Goal: Information Seeking & Learning: Learn about a topic

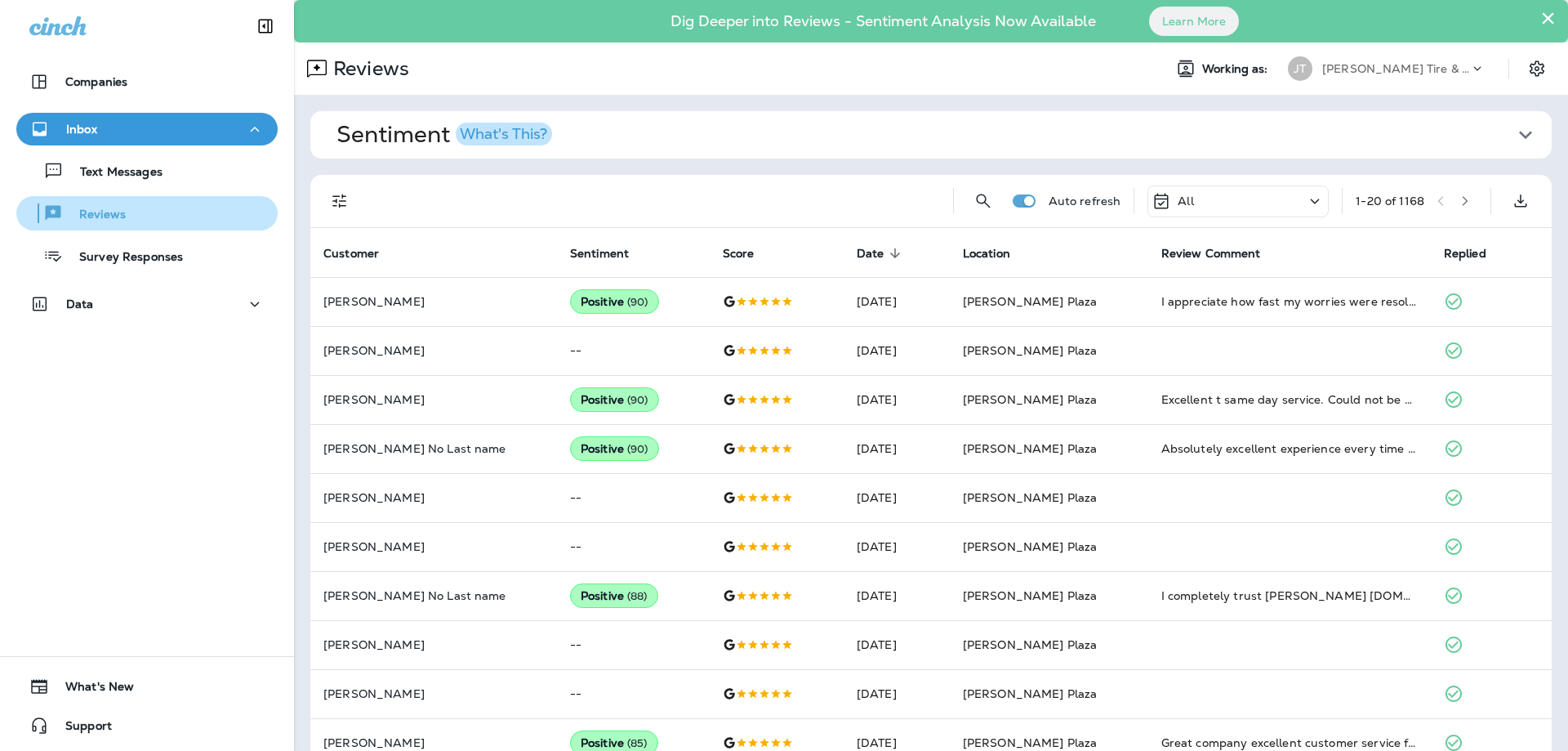
click at [110, 204] on div "Reviews" at bounding box center [75, 213] width 103 height 25
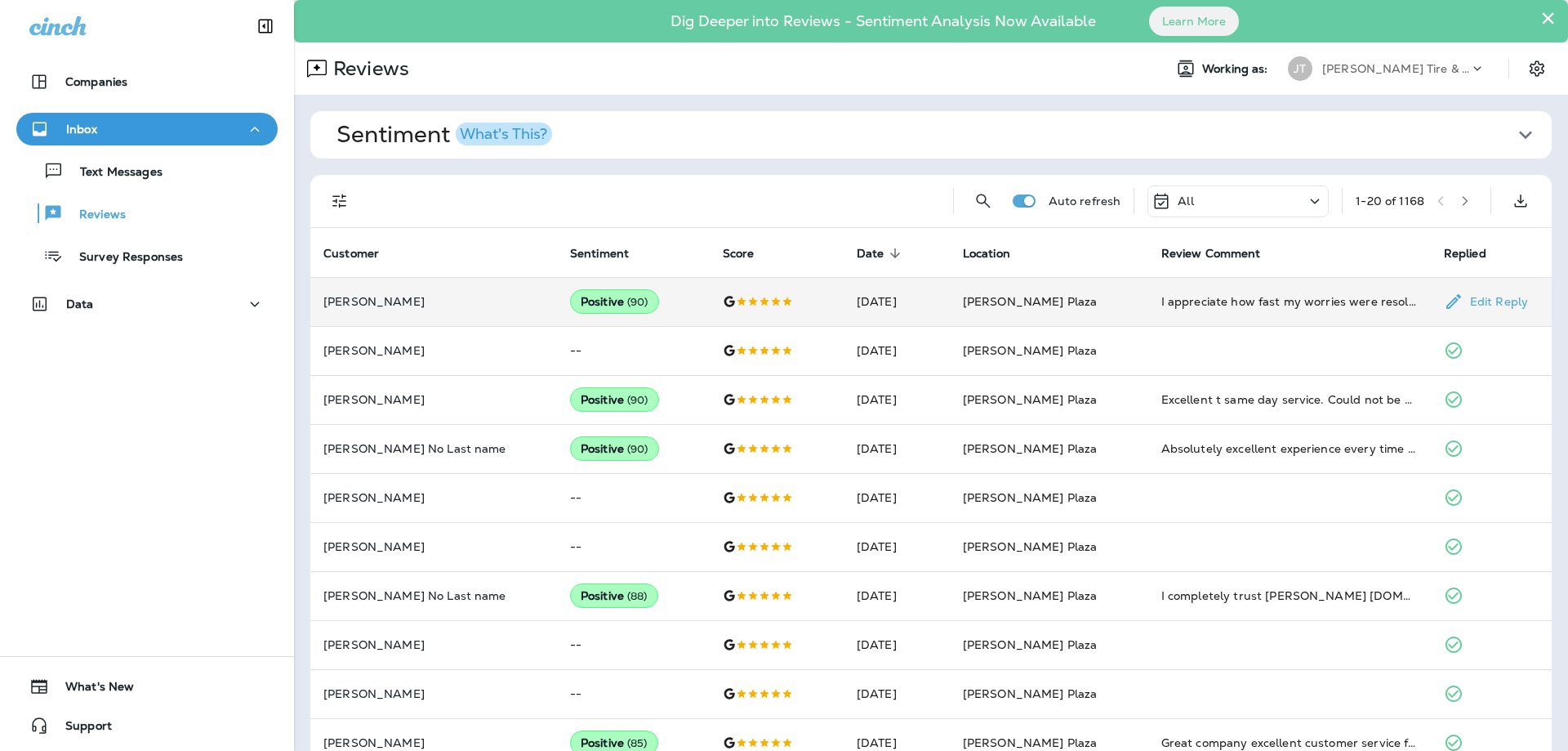
click at [1338, 304] on div "I appreciate how fast my worries were resolved!!!!" at bounding box center [1290, 301] width 256 height 16
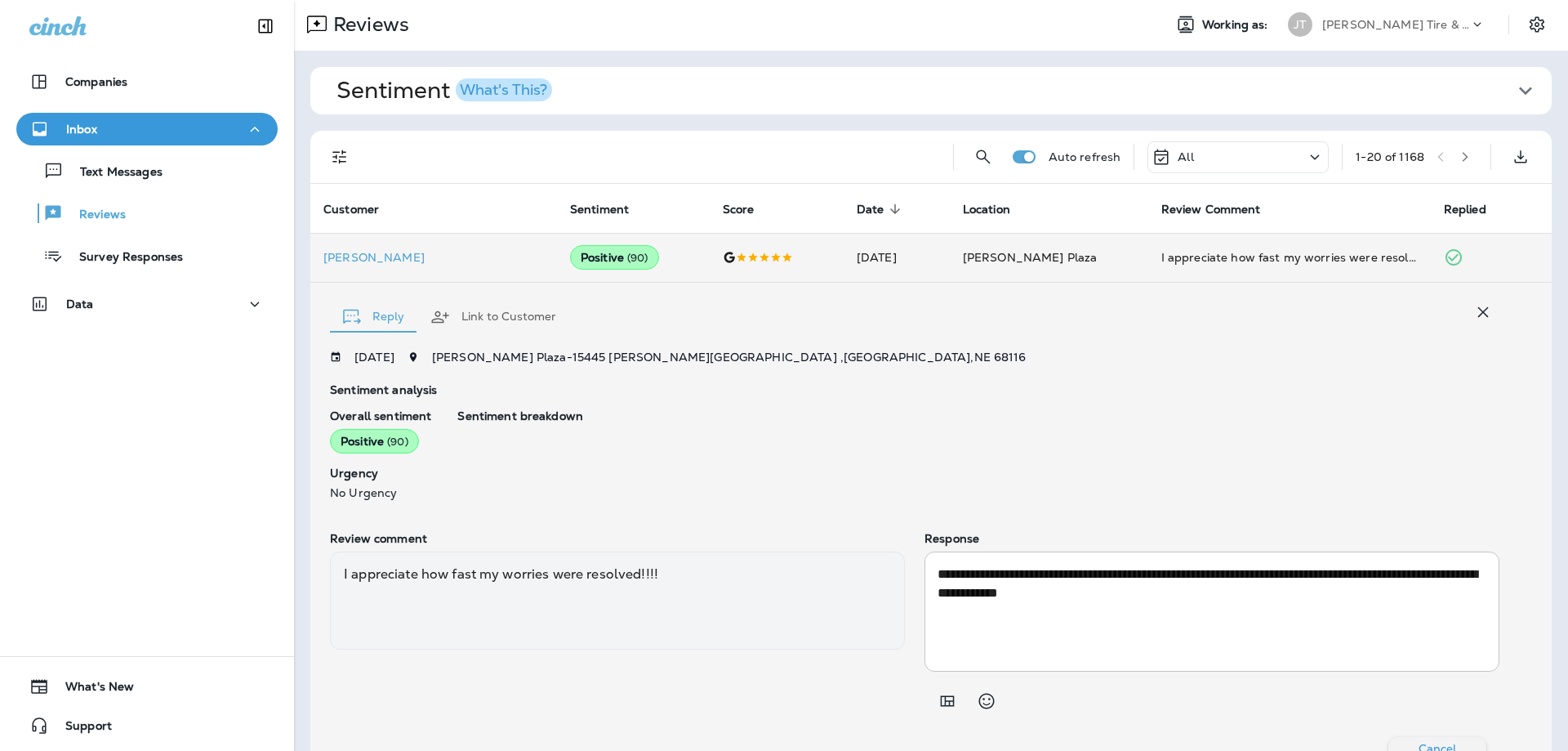
scroll to position [88, 0]
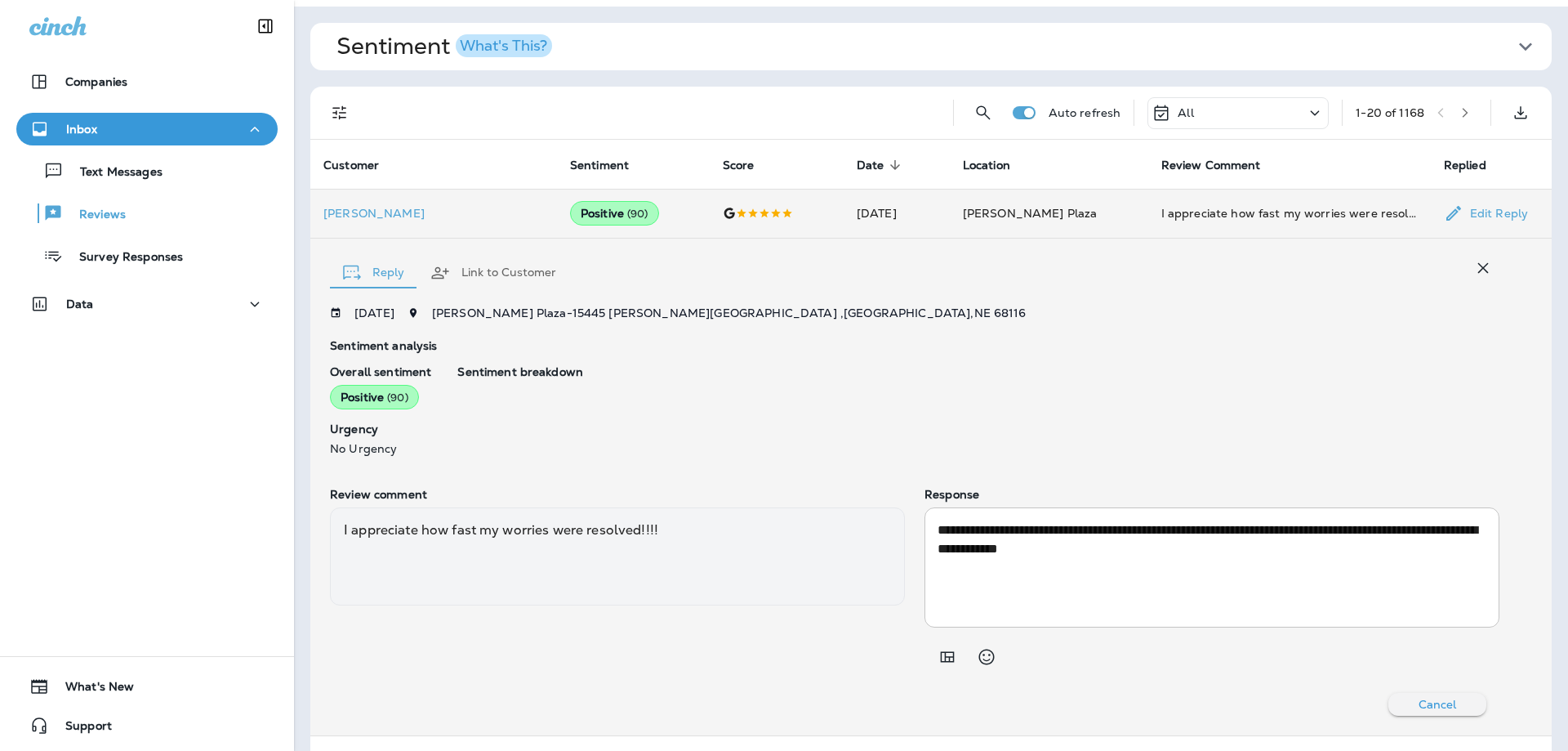
click at [1228, 213] on div "I appreciate how fast my worries were resolved!!!!" at bounding box center [1290, 213] width 256 height 16
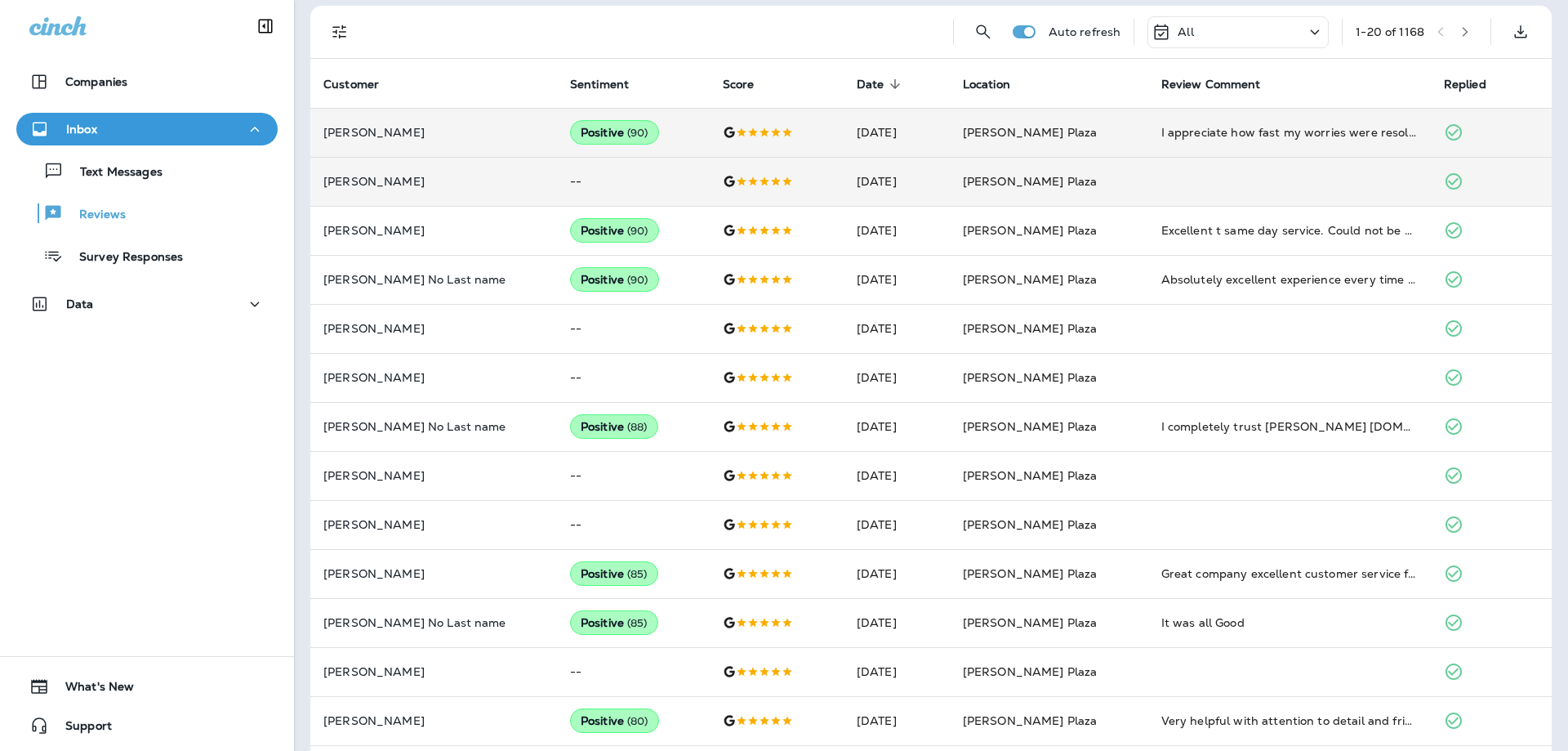
scroll to position [0, 0]
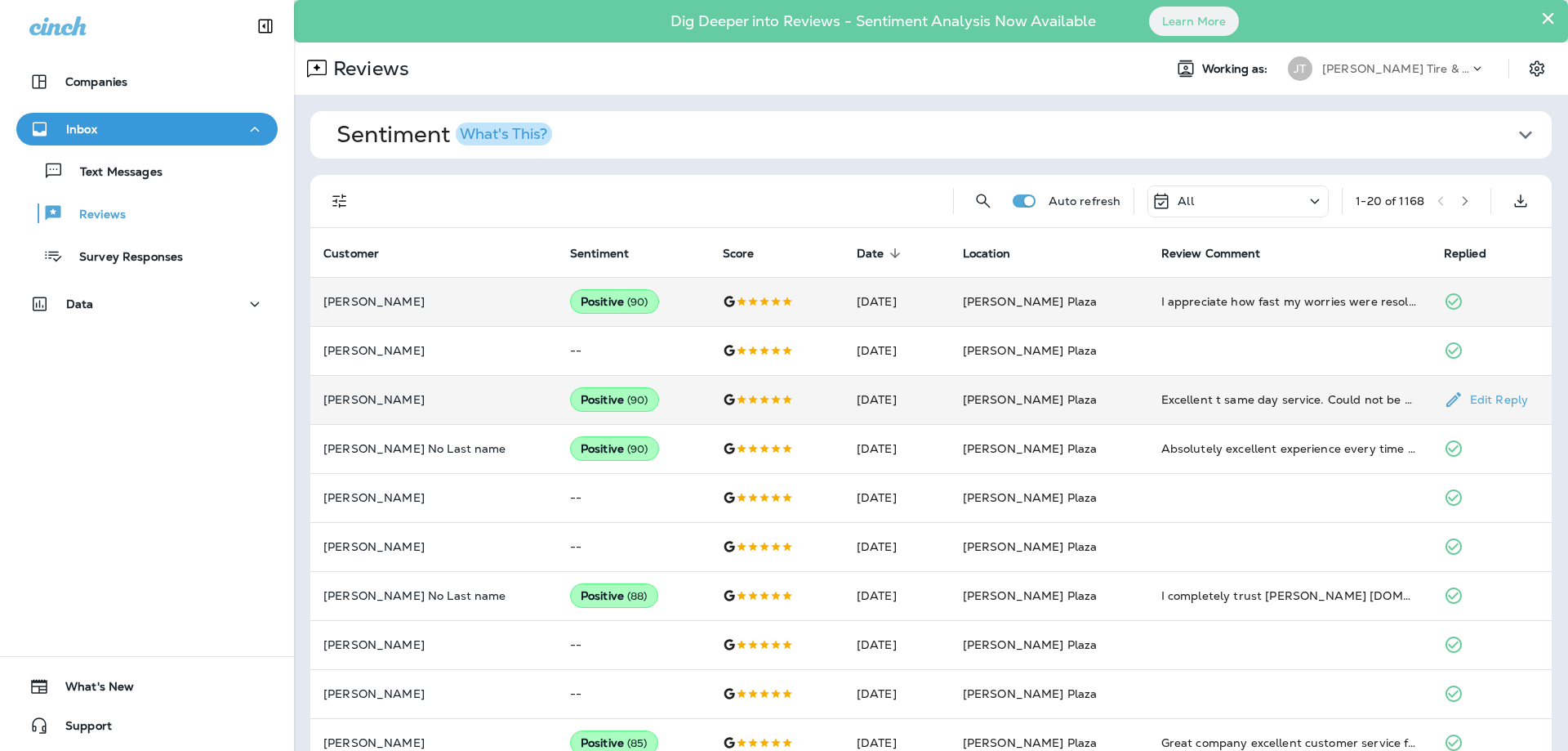
click at [1179, 409] on td "Excellent t same day service. Could not be happier with [PERSON_NAME] Tire on […" at bounding box center [1290, 398] width 283 height 49
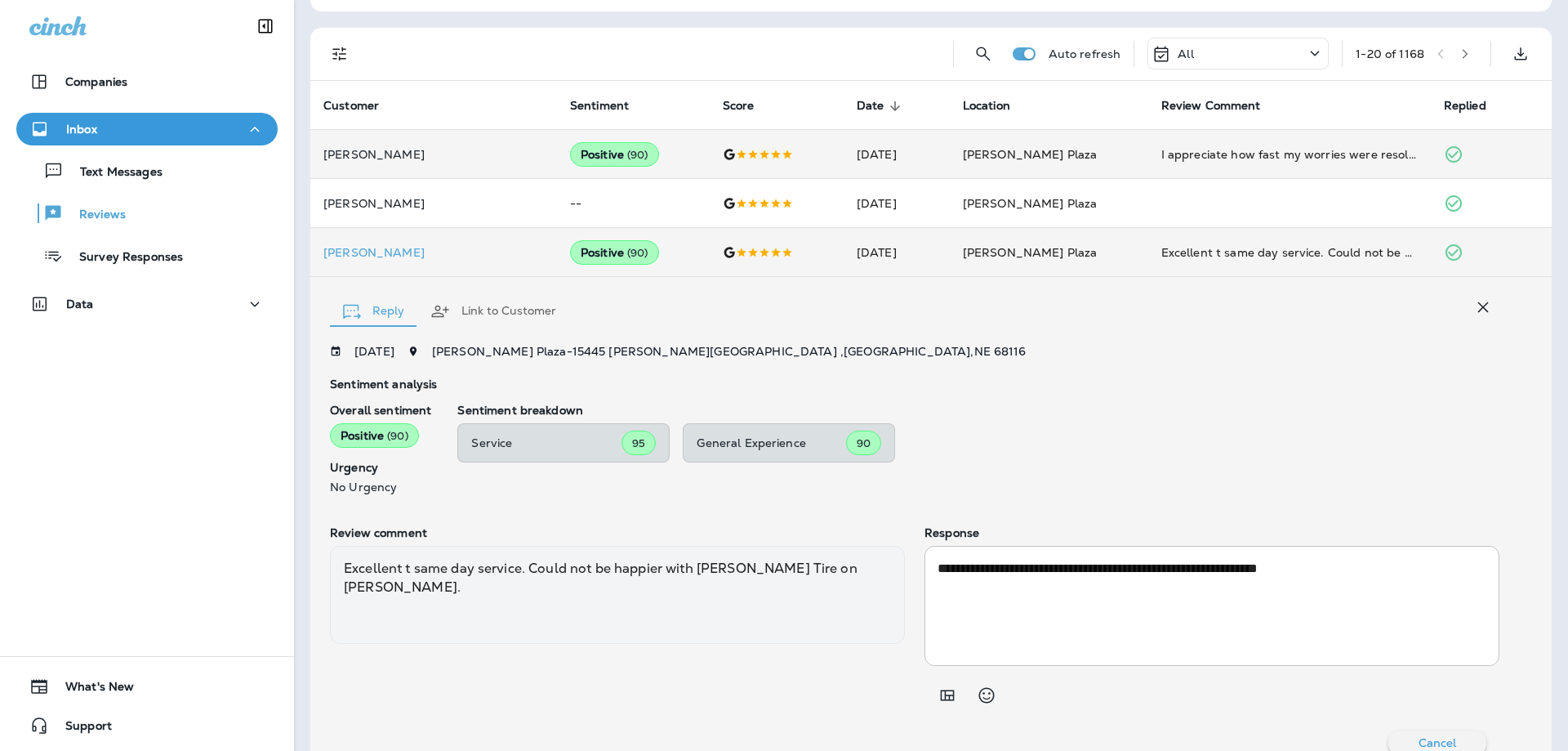
scroll to position [175, 0]
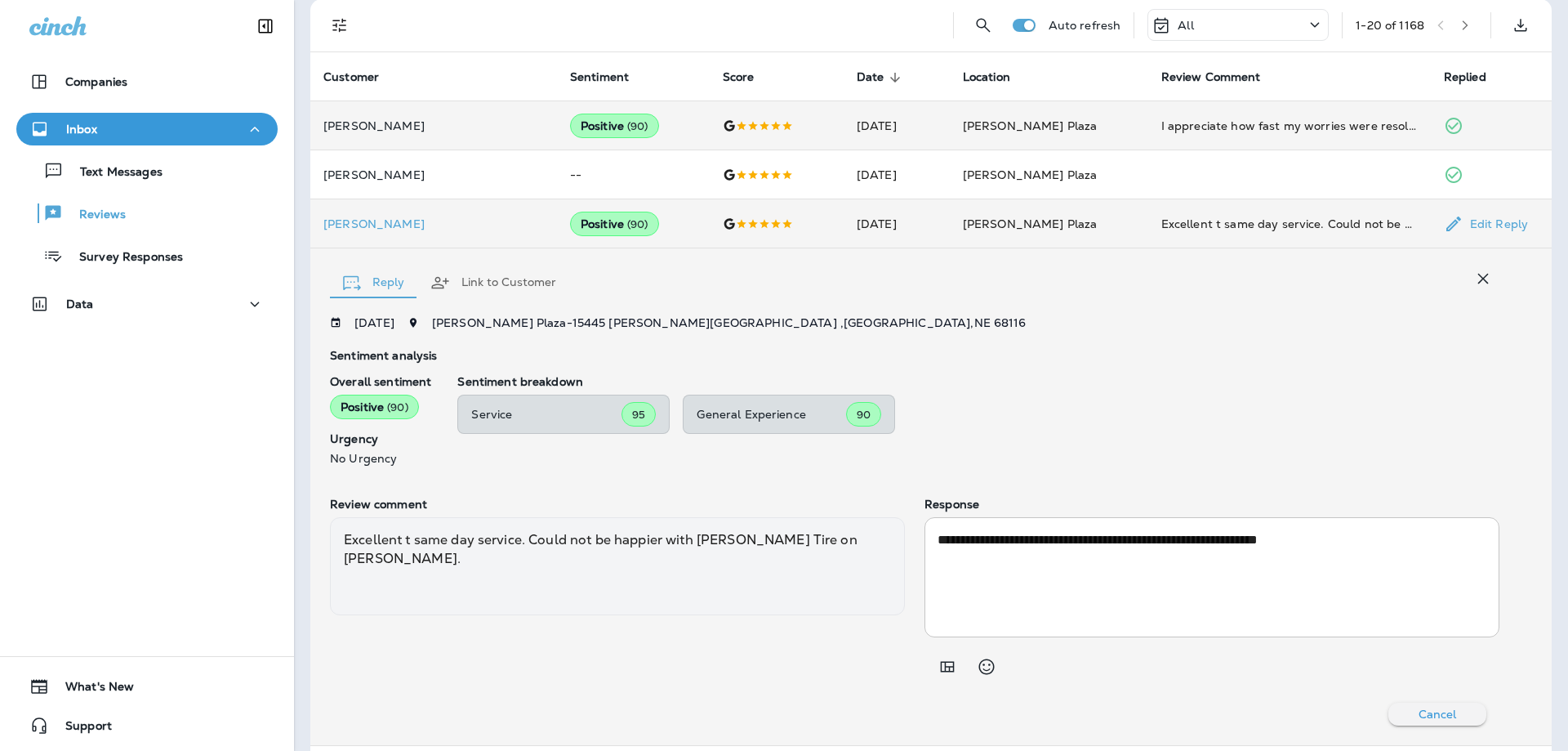
click at [1182, 232] on td "Excellent t same day service. Could not be happier with [PERSON_NAME] Tire on […" at bounding box center [1290, 224] width 283 height 49
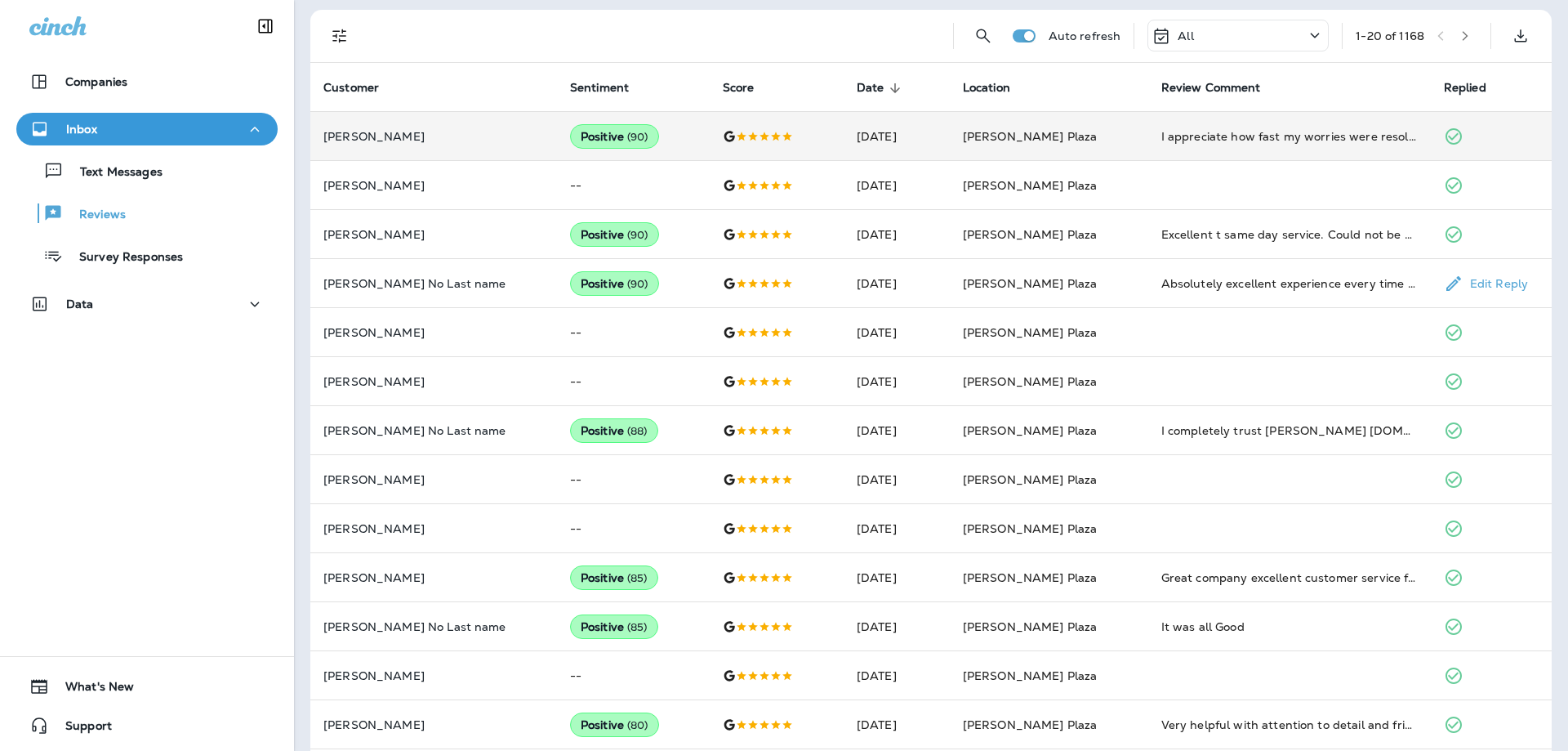
scroll to position [0, 0]
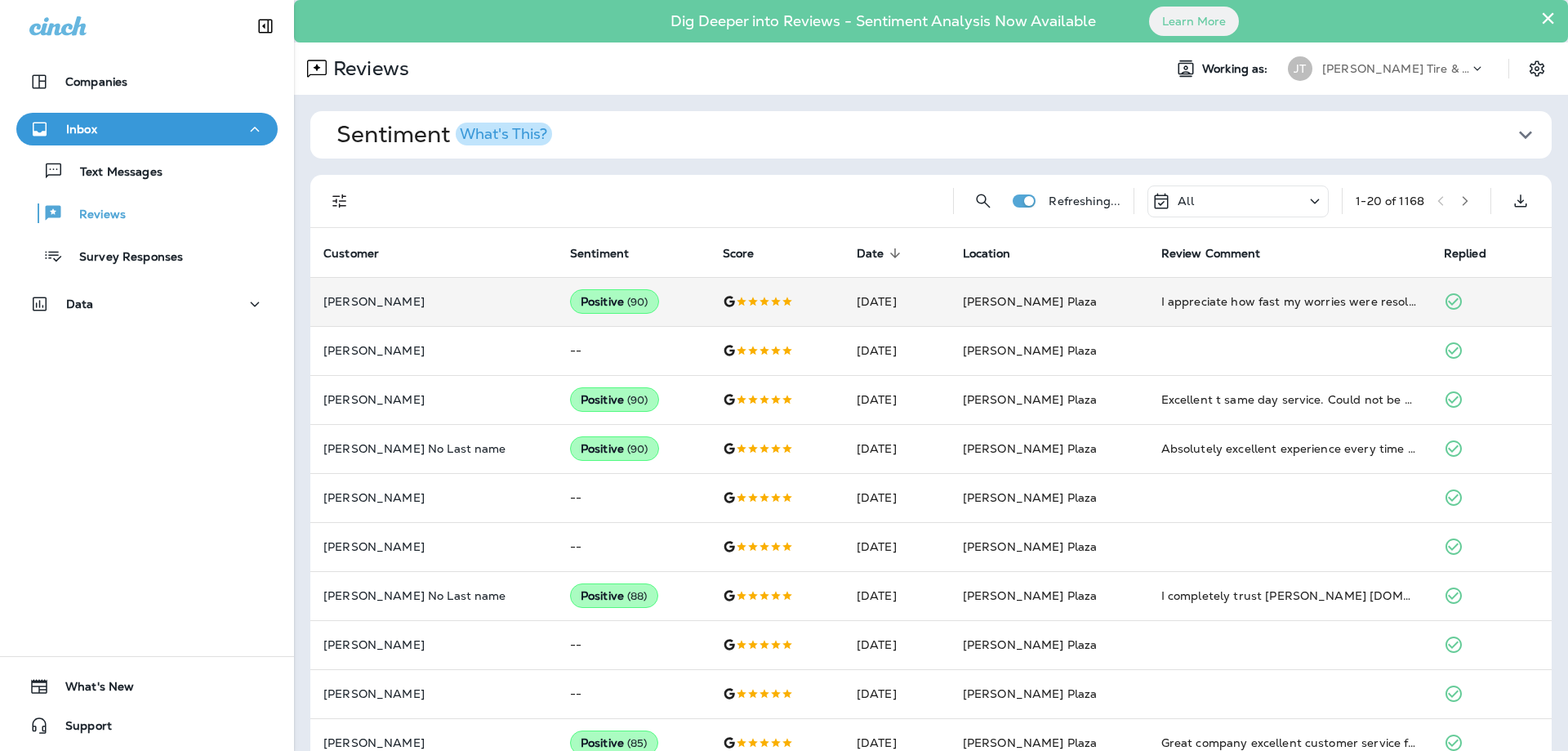
click at [1292, 197] on div "All" at bounding box center [1238, 201] width 182 height 32
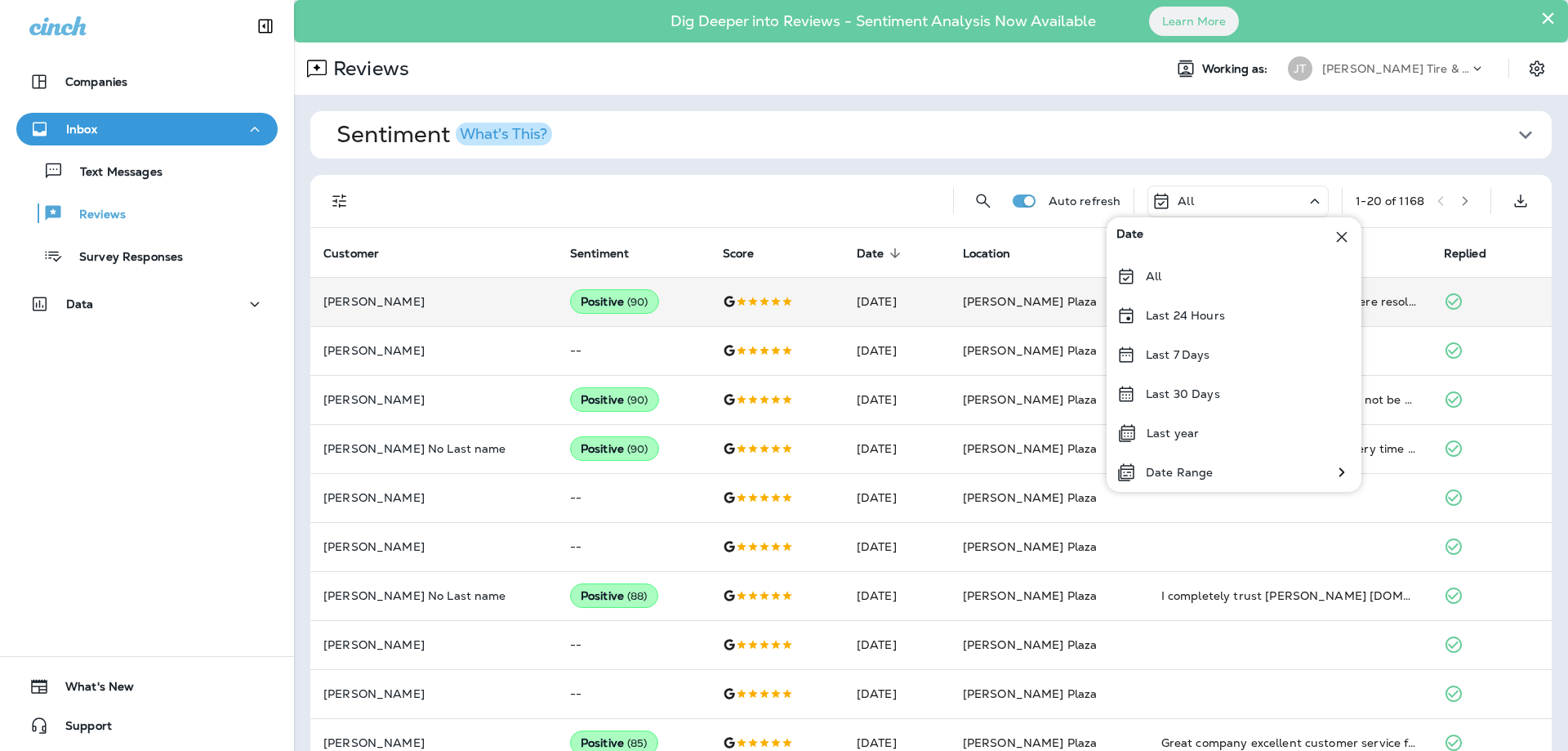
click at [1239, 173] on div "Sentiment What's This? Overall sentiment 81.1 +0 This week Positive: 92 % Neutr…" at bounding box center [932, 684] width 1275 height 1179
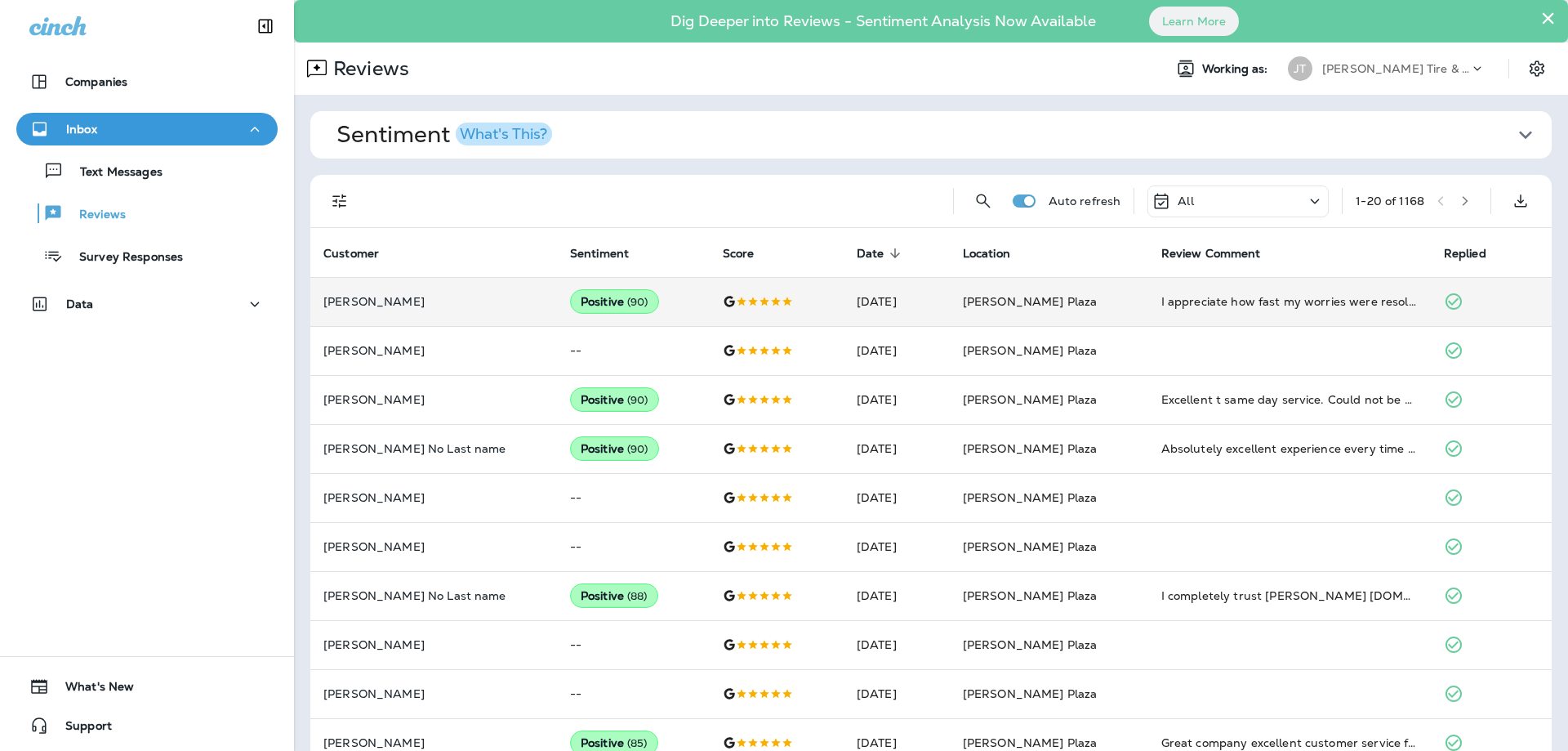
click at [343, 197] on icon "Filters" at bounding box center [339, 201] width 14 height 14
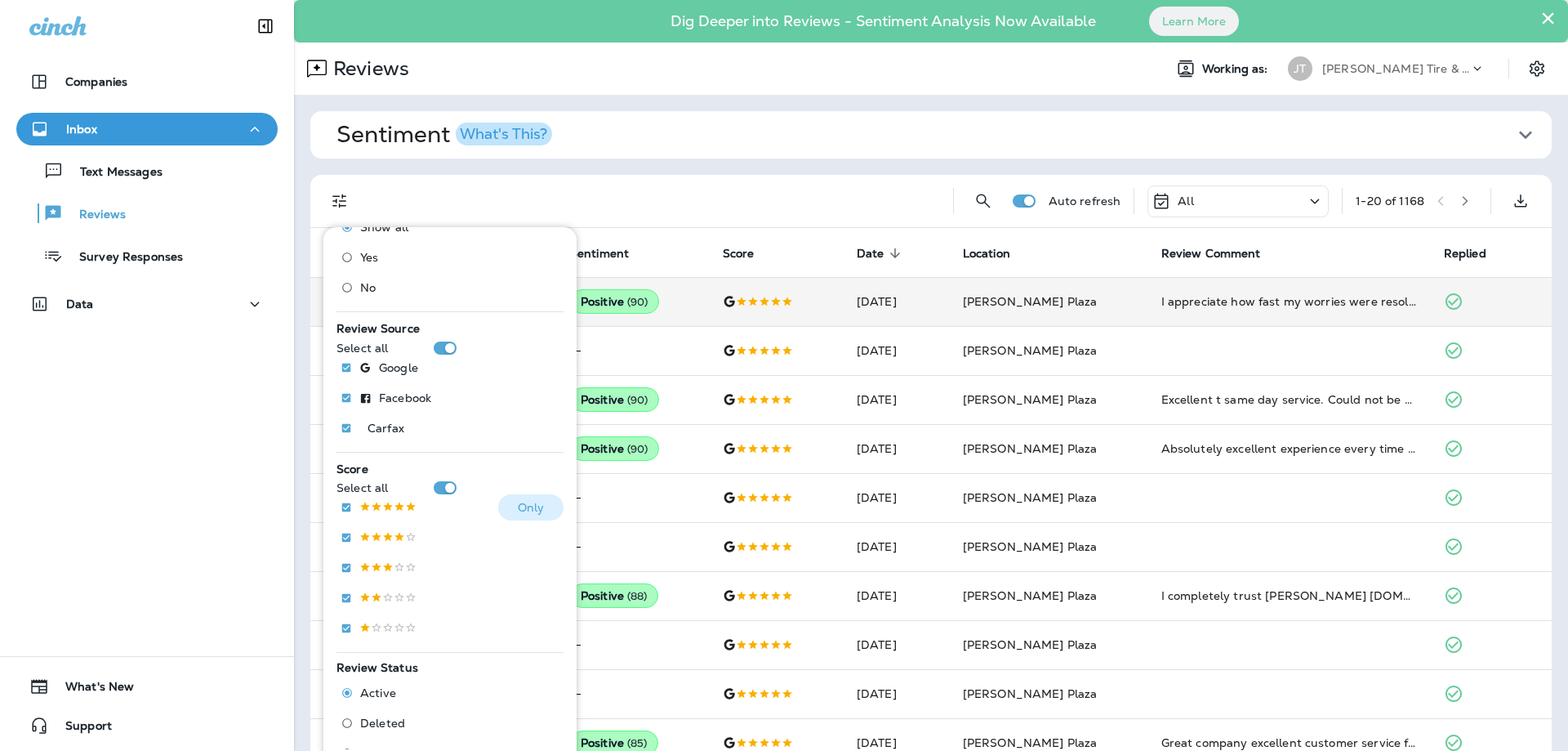
scroll to position [177, 0]
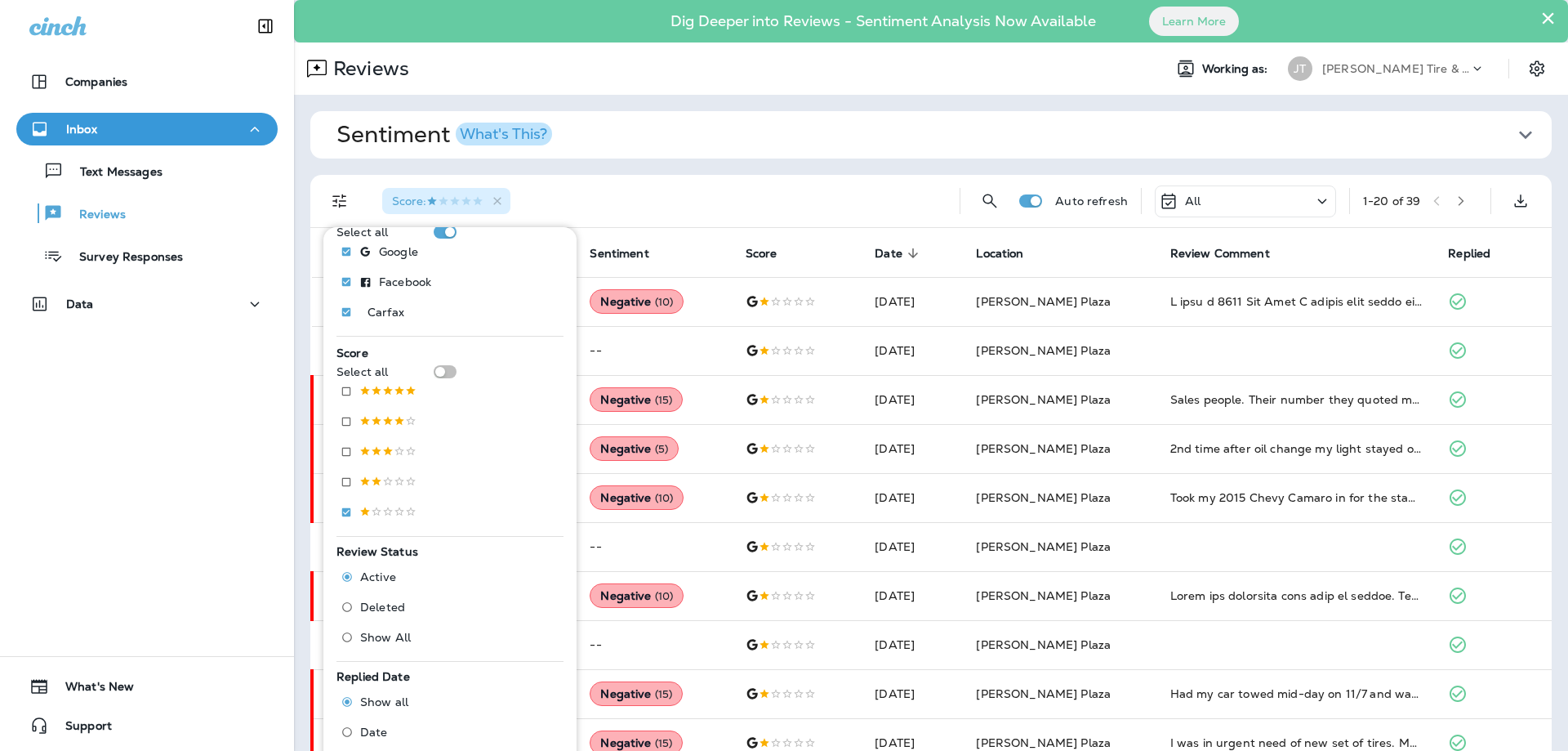
click at [595, 201] on div "Score :" at bounding box center [657, 201] width 577 height 53
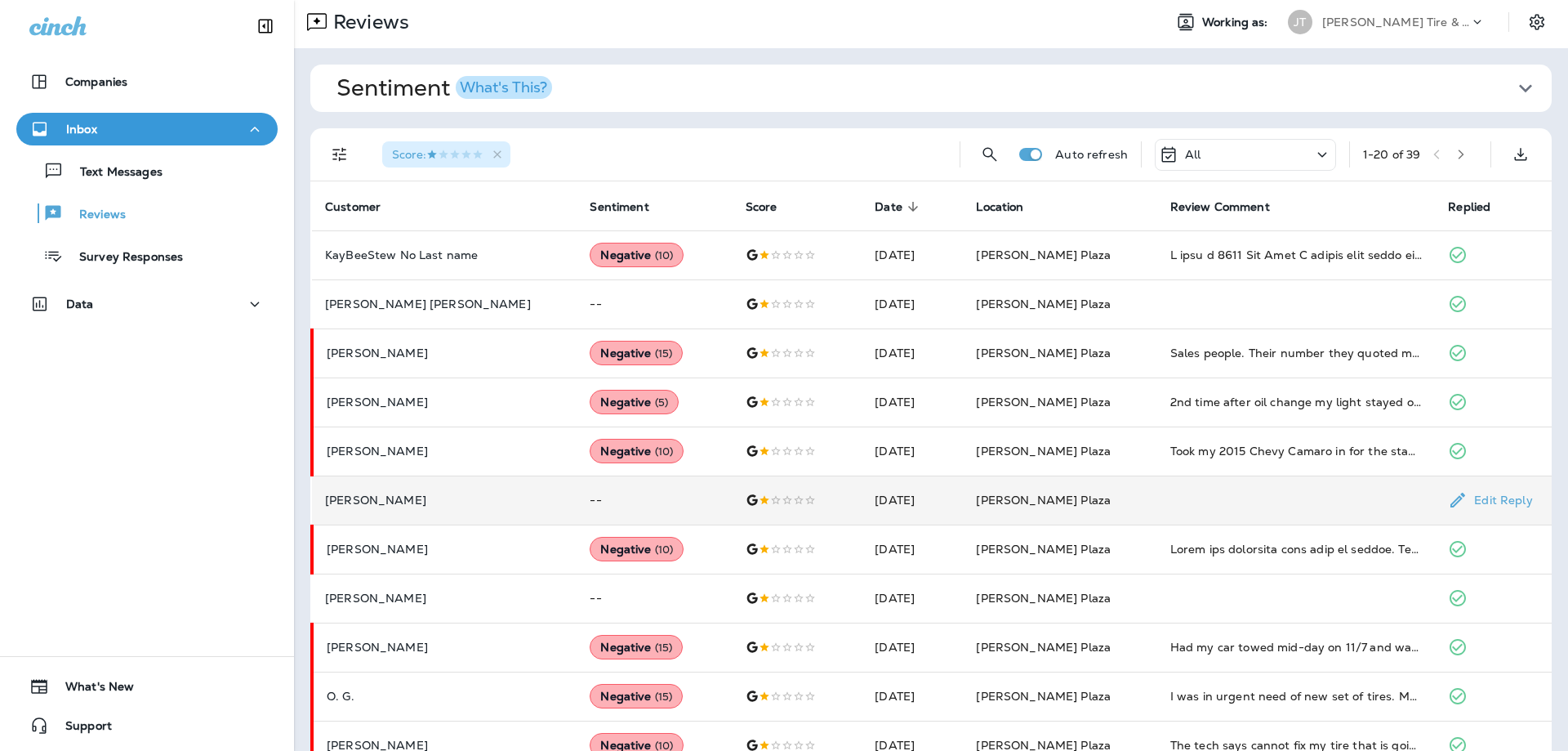
scroll to position [88, 0]
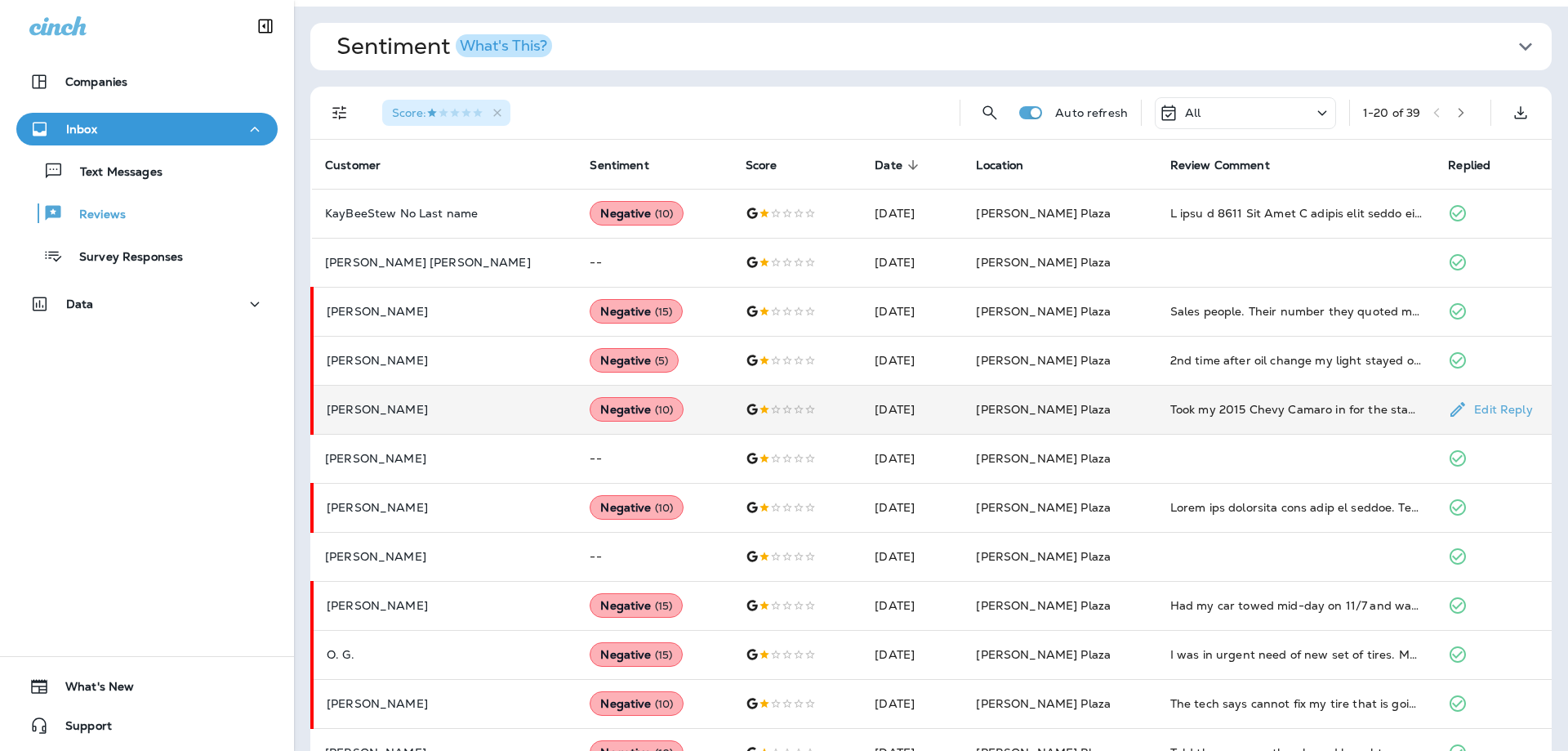
click at [387, 400] on td "Phillip Malone" at bounding box center [444, 409] width 265 height 49
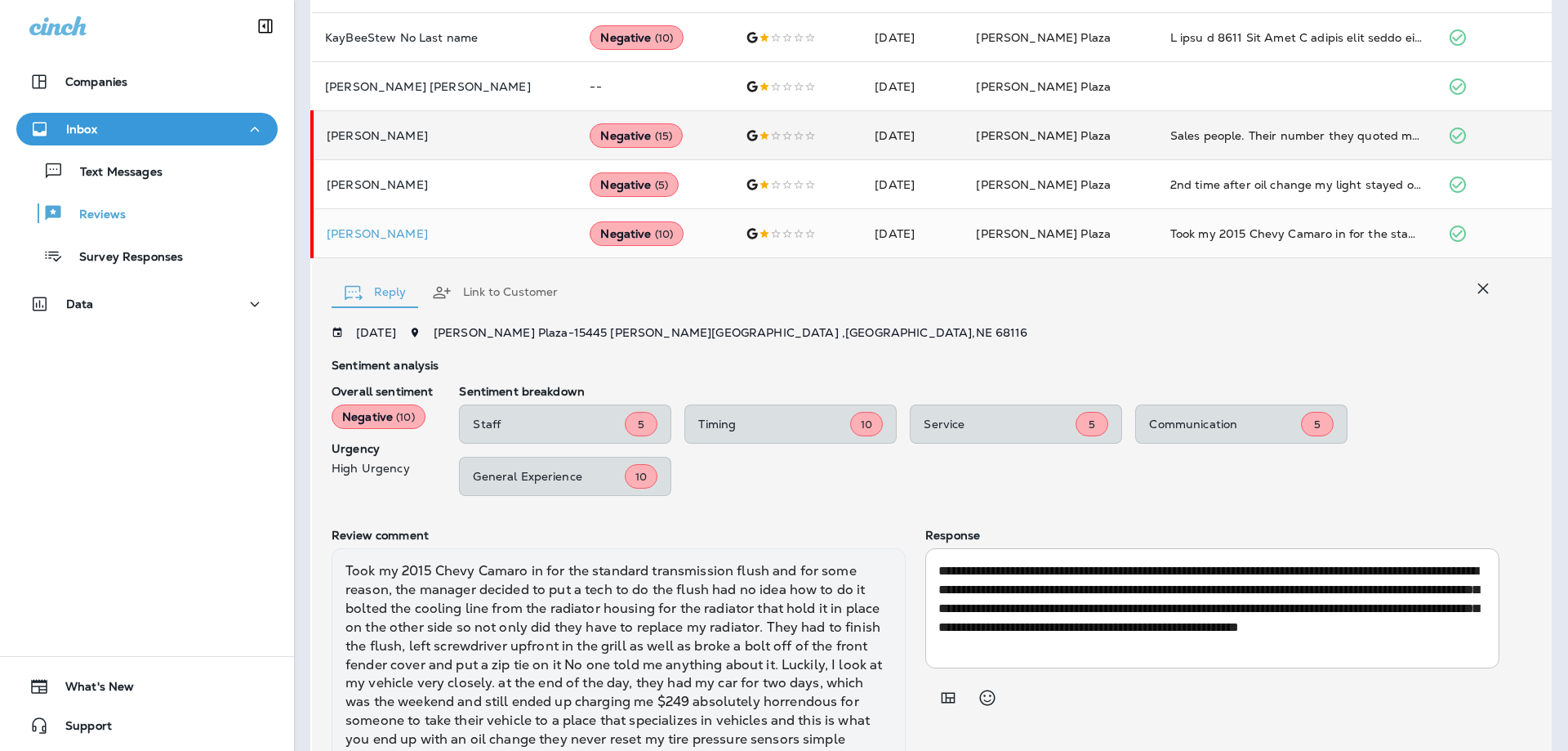
scroll to position [0, 0]
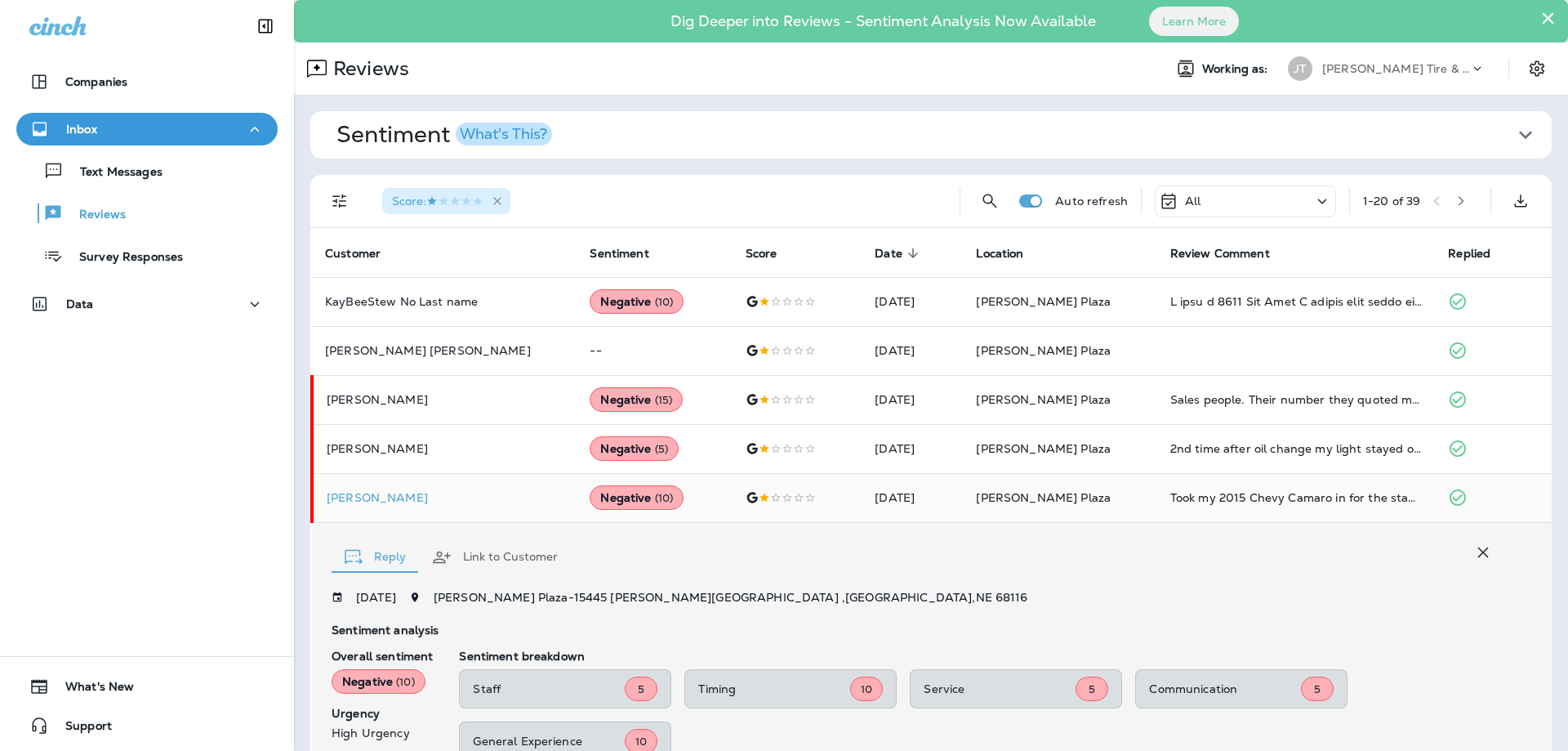
click at [504, 206] on icon "button" at bounding box center [498, 201] width 14 height 14
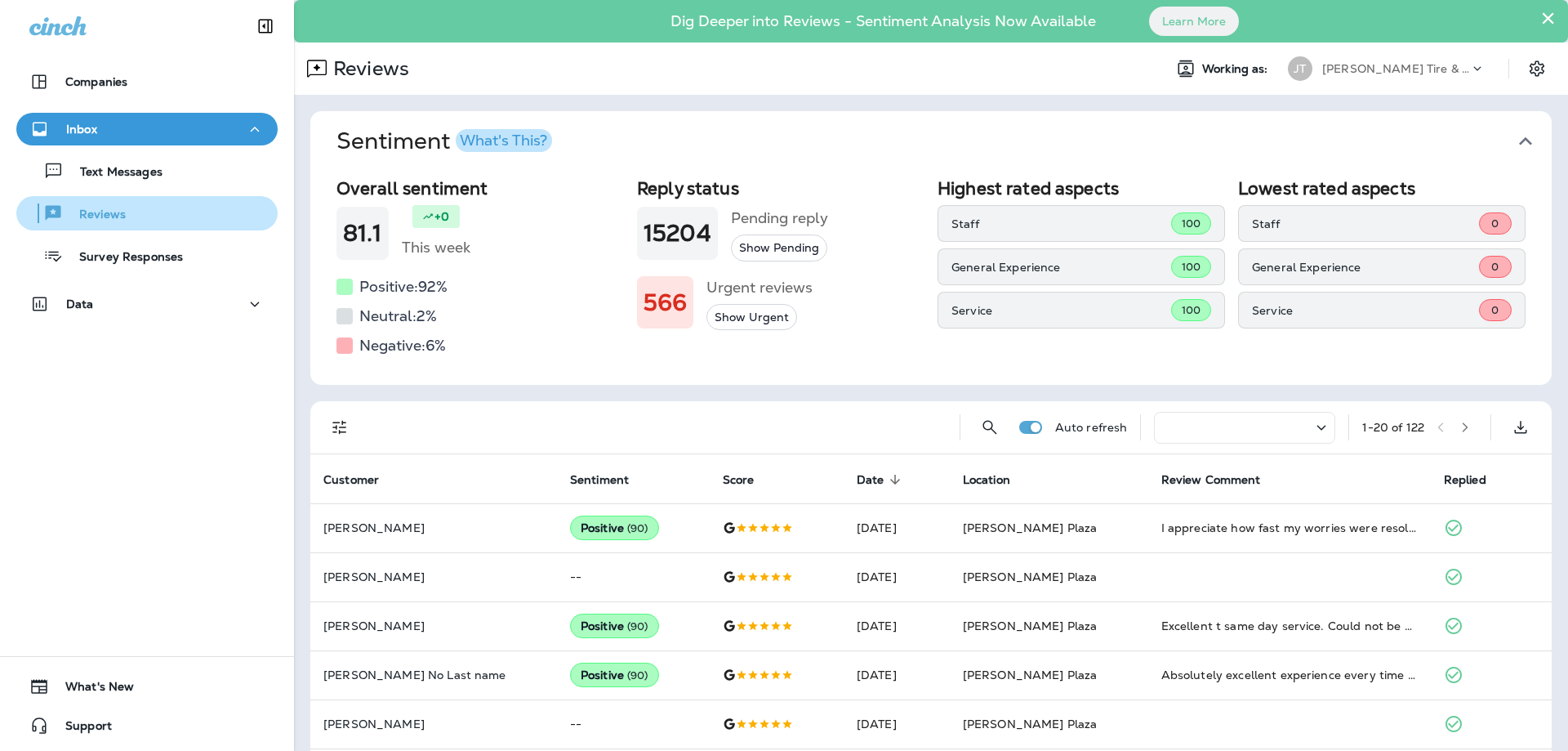
click at [125, 222] on p "Reviews" at bounding box center [95, 215] width 63 height 15
